Goal: Find specific page/section: Find specific page/section

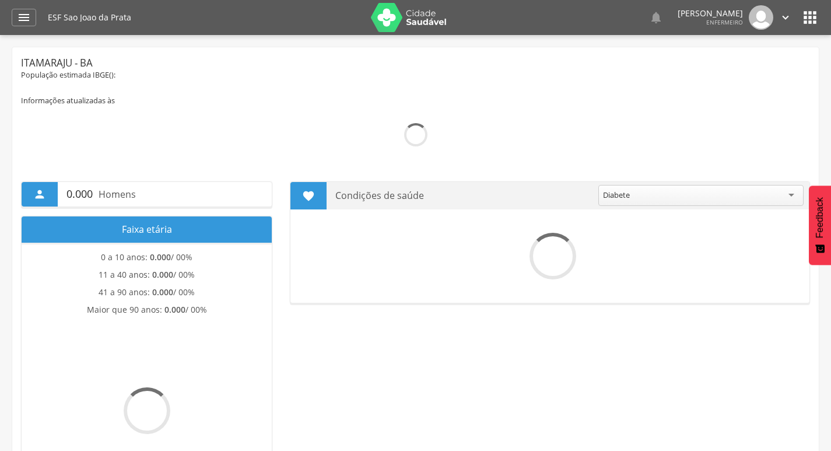
click at [31, 19] on div "" at bounding box center [24, 17] width 24 height 17
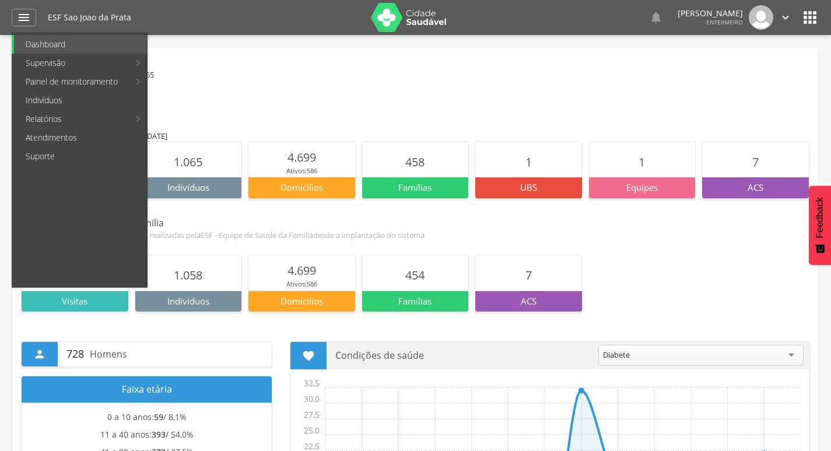
click at [325, 192] on link "Pré-[GEOGRAPHIC_DATA]" at bounding box center [347, 193] width 131 height 19
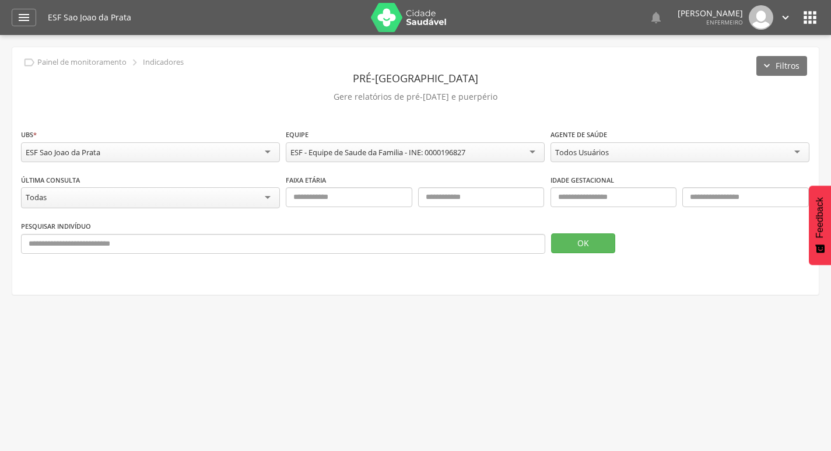
click at [700, 152] on div "Todos Usuários" at bounding box center [679, 152] width 259 height 20
click at [592, 240] on button "OK" at bounding box center [583, 243] width 64 height 20
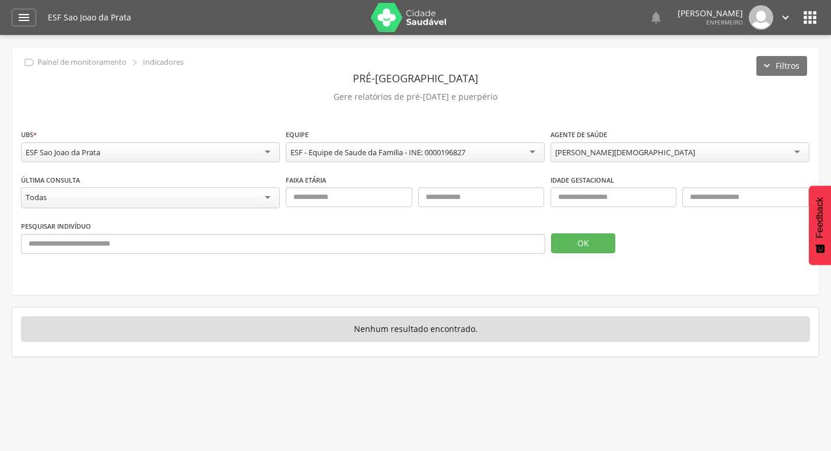
click at [615, 152] on div "[PERSON_NAME][DEMOGRAPHIC_DATA]" at bounding box center [625, 152] width 140 height 10
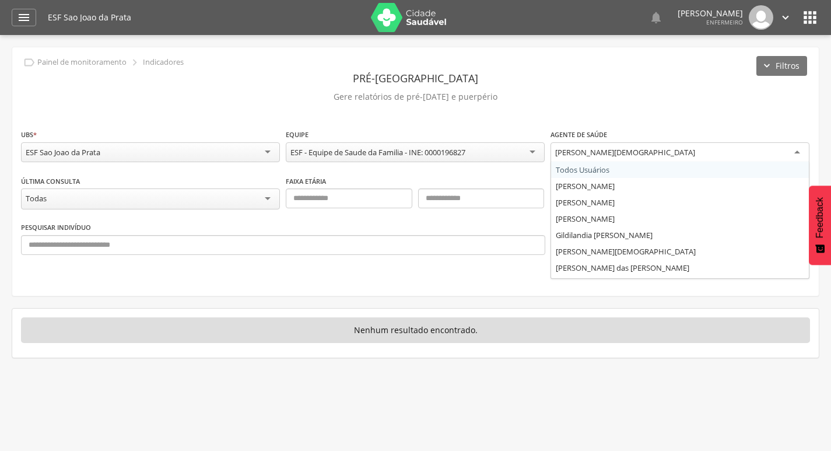
drag, startPoint x: 707, startPoint y: 150, endPoint x: 599, endPoint y: 158, distance: 107.6
click at [599, 158] on div "[PERSON_NAME][DEMOGRAPHIC_DATA]" at bounding box center [679, 152] width 259 height 21
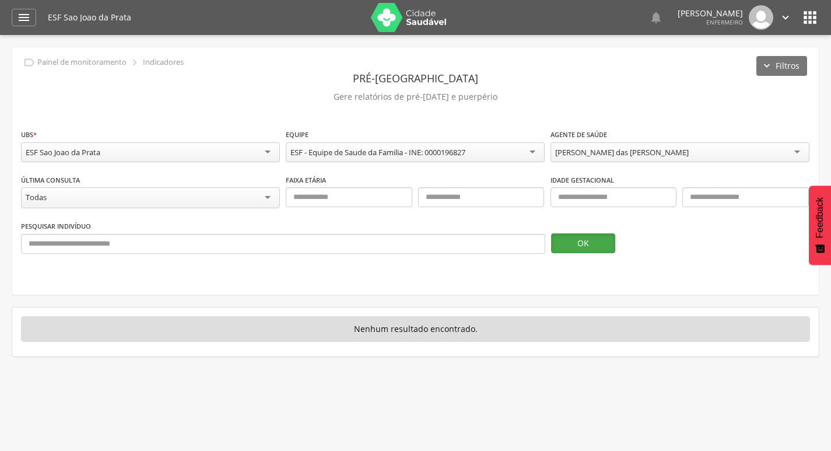
click at [603, 242] on button "OK" at bounding box center [583, 243] width 64 height 20
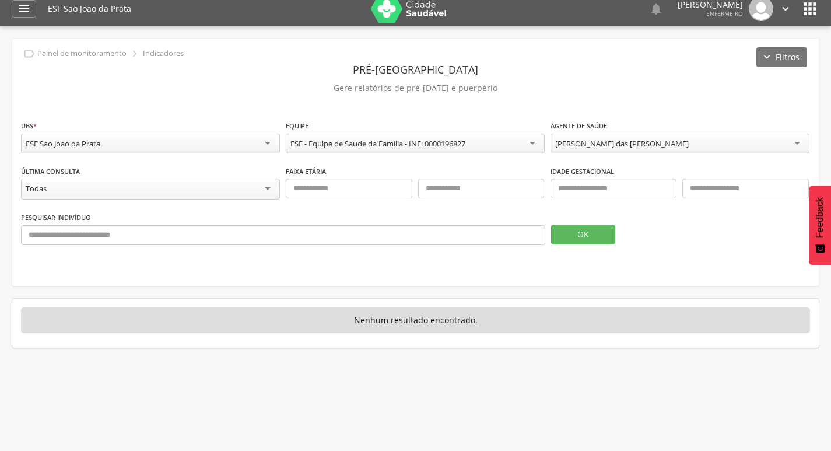
scroll to position [35, 0]
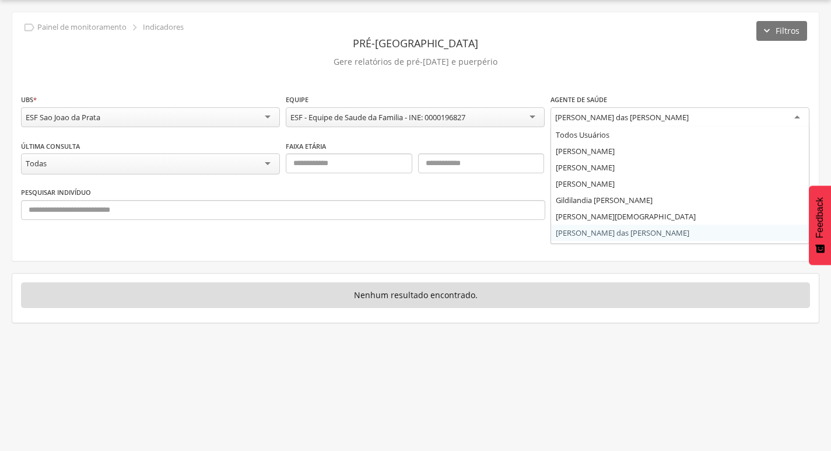
click at [630, 124] on div "[PERSON_NAME] das [PERSON_NAME]" at bounding box center [679, 117] width 259 height 21
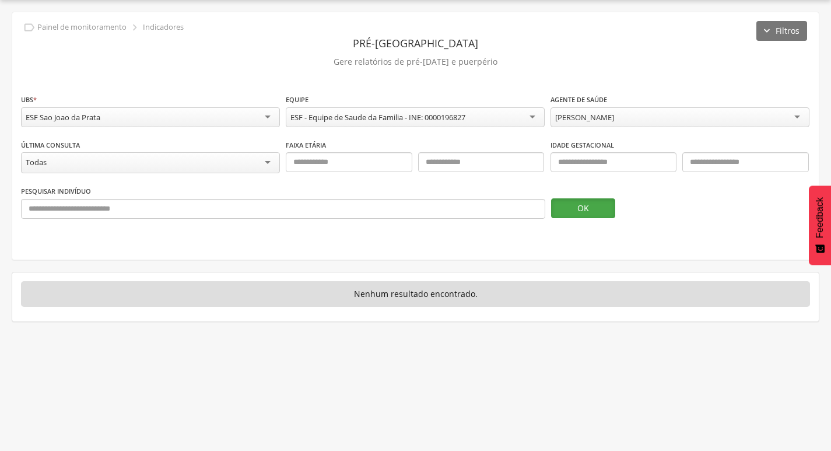
click at [594, 209] on button "OK" at bounding box center [583, 208] width 64 height 20
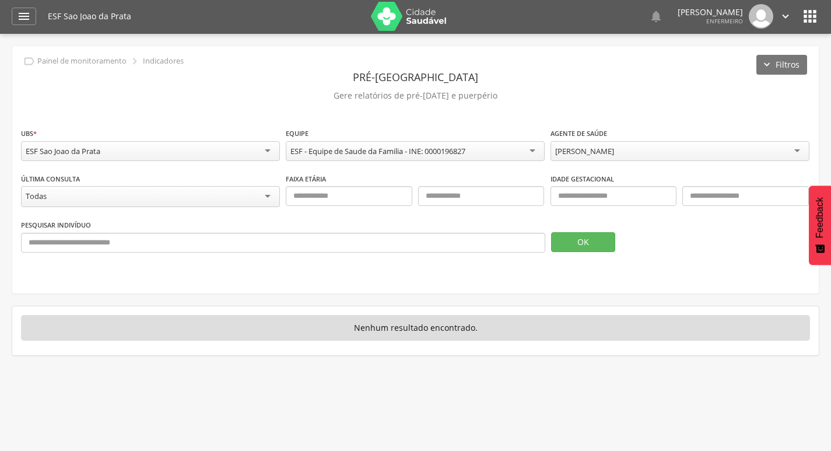
scroll to position [0, 0]
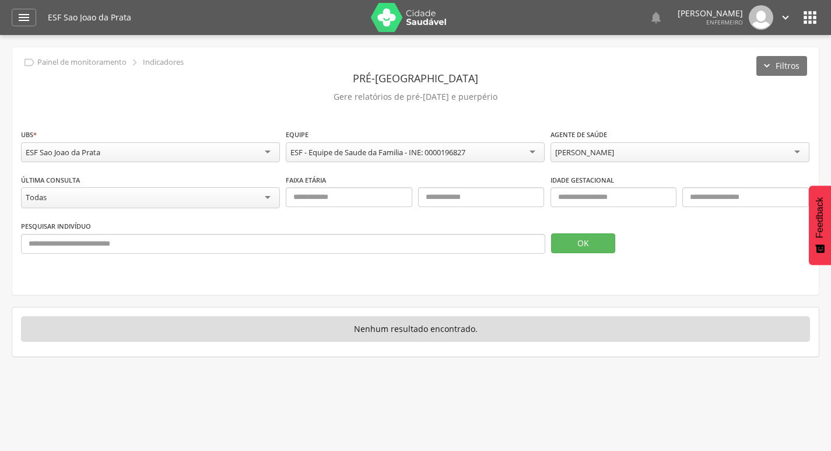
click at [806, 14] on icon "" at bounding box center [810, 17] width 19 height 19
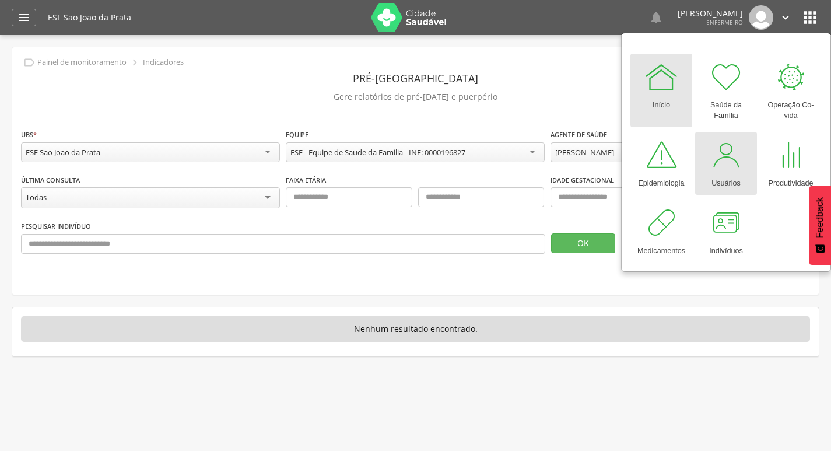
click at [729, 167] on div at bounding box center [725, 155] width 35 height 35
